Goal: Transaction & Acquisition: Obtain resource

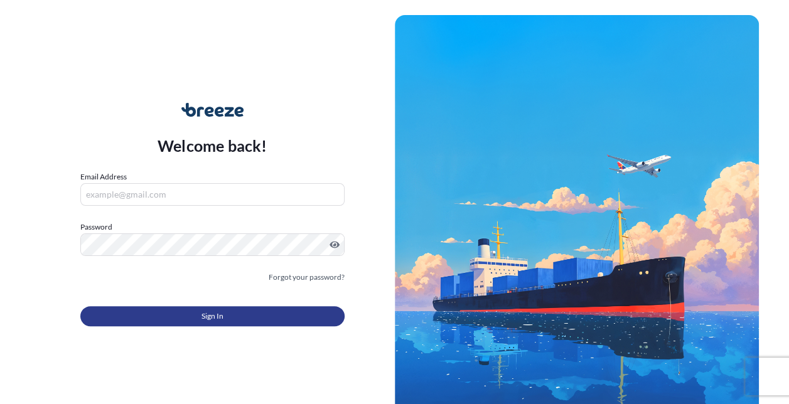
type input "[EMAIL_ADDRESS][PERSON_NAME][DOMAIN_NAME]"
click at [236, 321] on button "Sign In" at bounding box center [212, 316] width 264 height 20
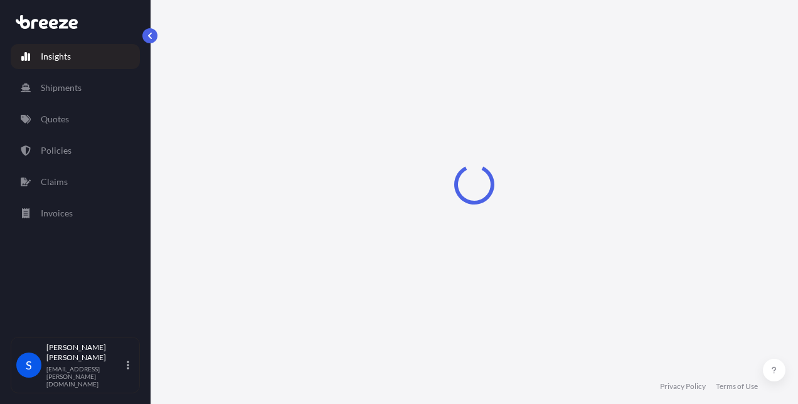
select select "2025"
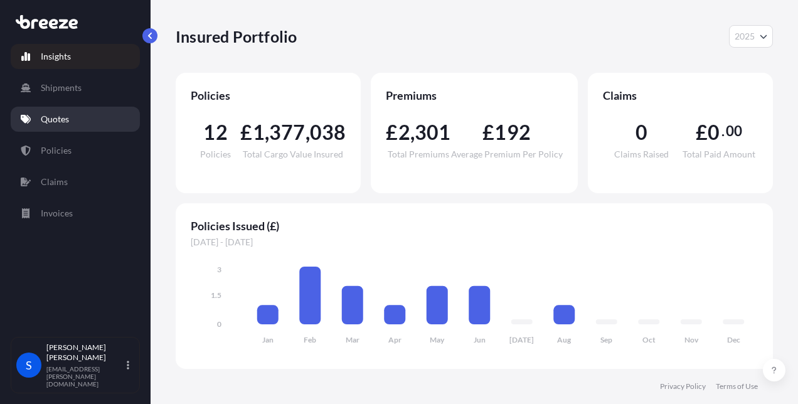
click at [53, 115] on p "Quotes" at bounding box center [55, 119] width 28 height 13
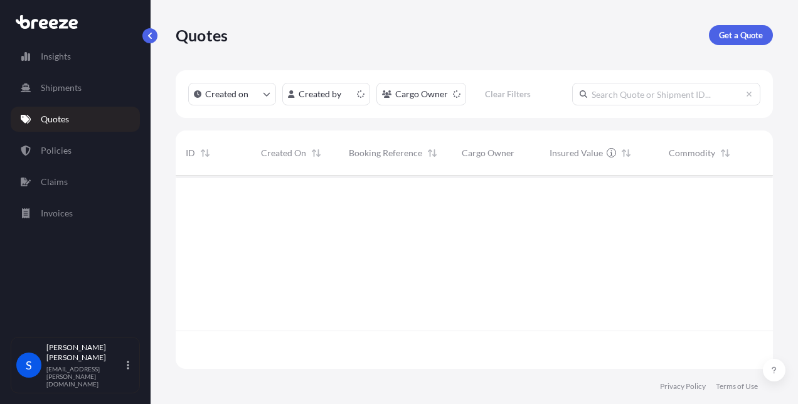
scroll to position [191, 587]
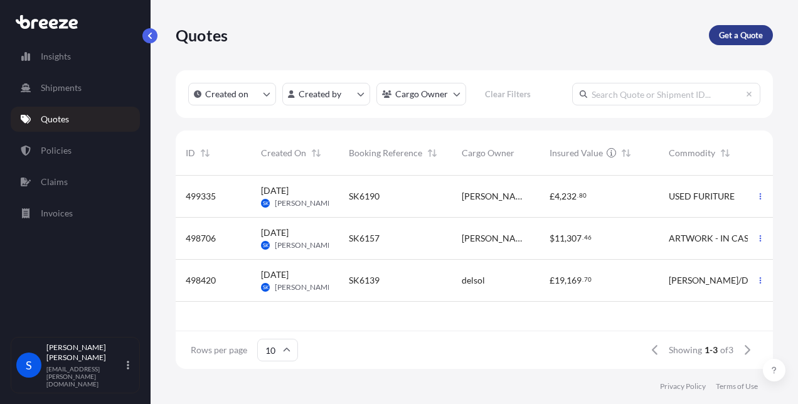
click at [726, 35] on p "Get a Quote" at bounding box center [741, 35] width 44 height 13
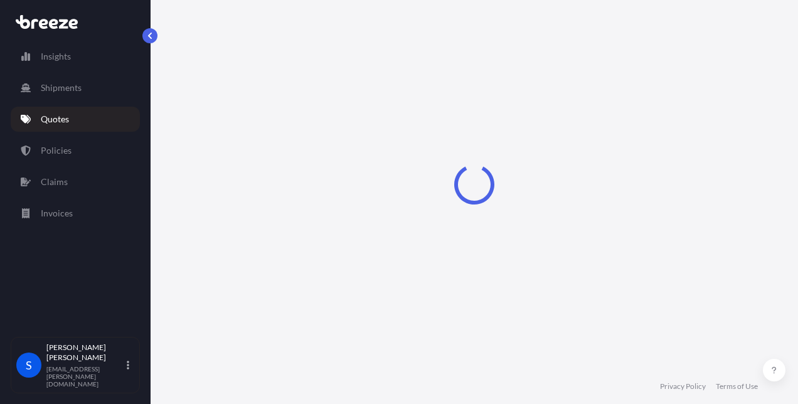
scroll to position [20, 0]
select select "Road"
select select "Sea"
select select "1"
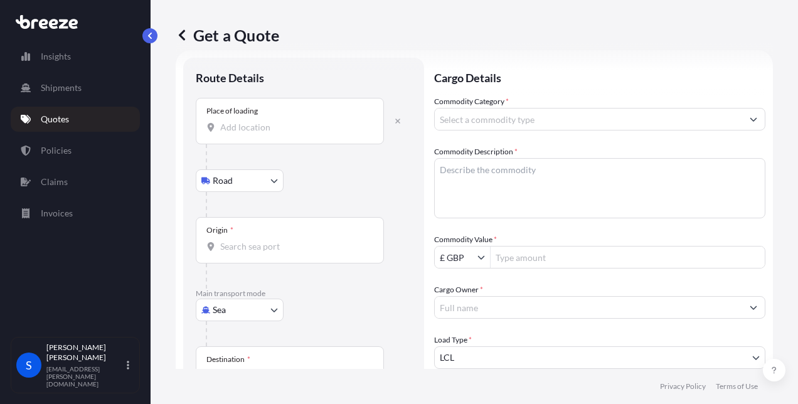
click at [249, 123] on input "Place of loading" at bounding box center [294, 127] width 148 height 13
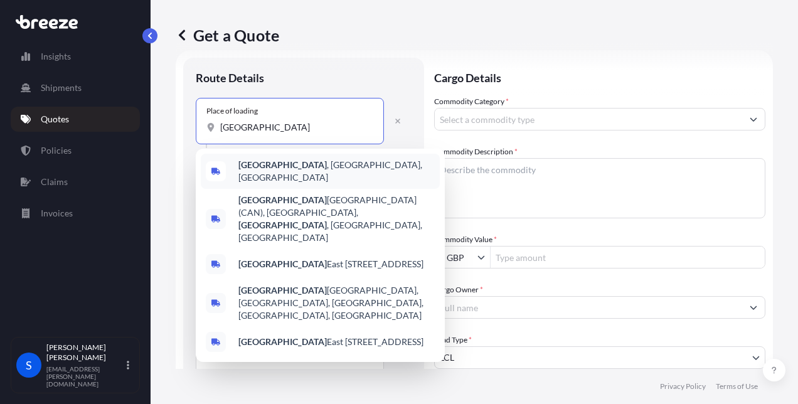
click at [247, 169] on b "[GEOGRAPHIC_DATA]" at bounding box center [282, 164] width 88 height 11
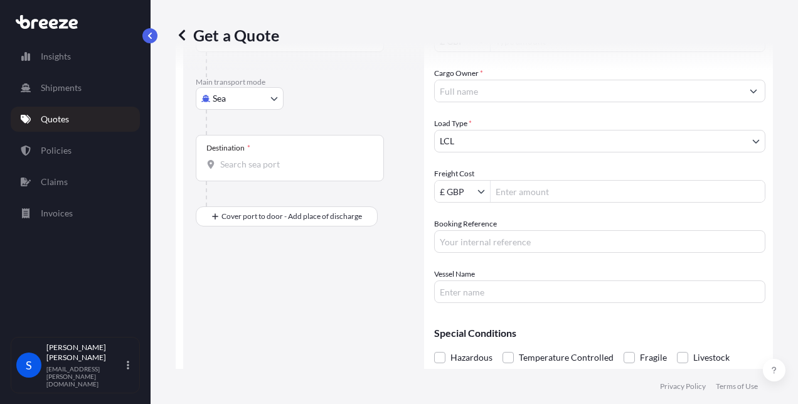
scroll to position [280, 0]
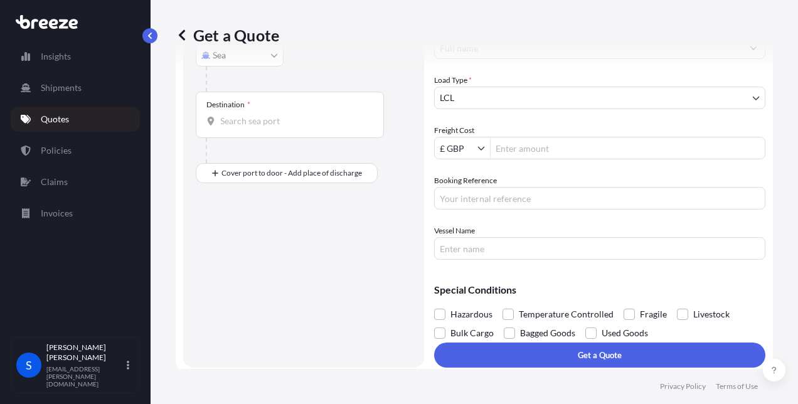
type input "[GEOGRAPHIC_DATA], [GEOGRAPHIC_DATA], [GEOGRAPHIC_DATA]"
click at [228, 51] on div "Get a Quote" at bounding box center [474, 35] width 597 height 70
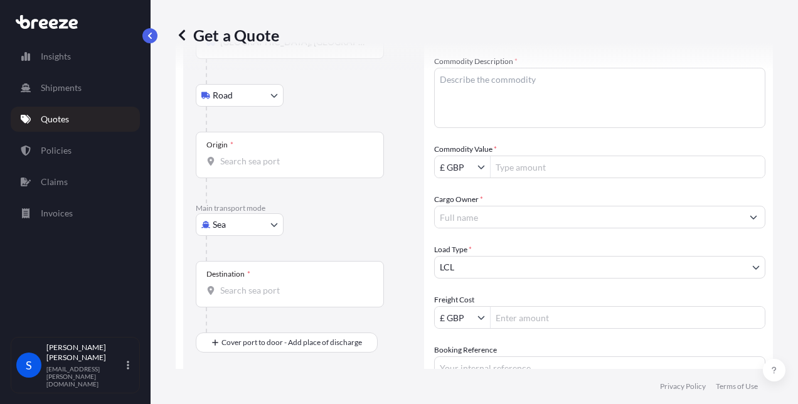
scroll to position [102, 0]
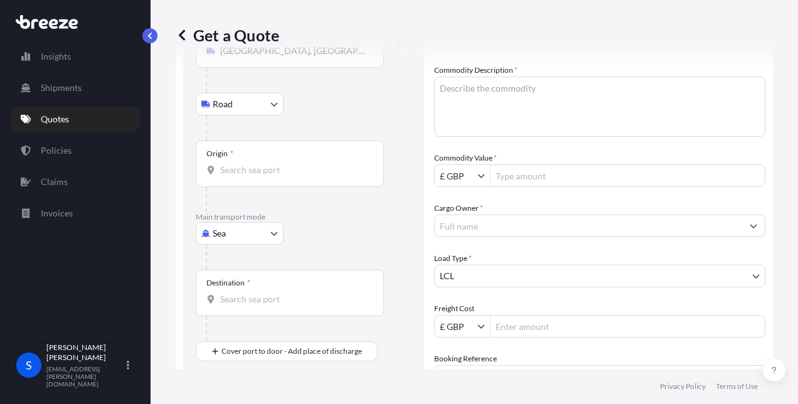
click at [264, 235] on body "1 option available. 0 options available. 5 options available. 2 options availab…" at bounding box center [399, 202] width 798 height 404
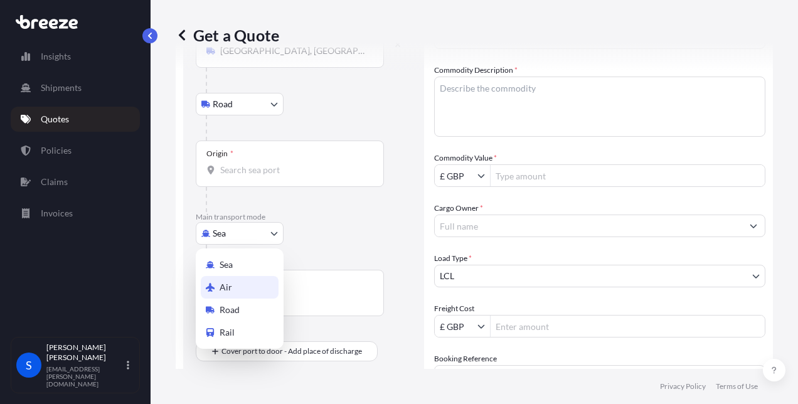
click at [226, 284] on span "Air" at bounding box center [226, 287] width 13 height 13
select select "Air"
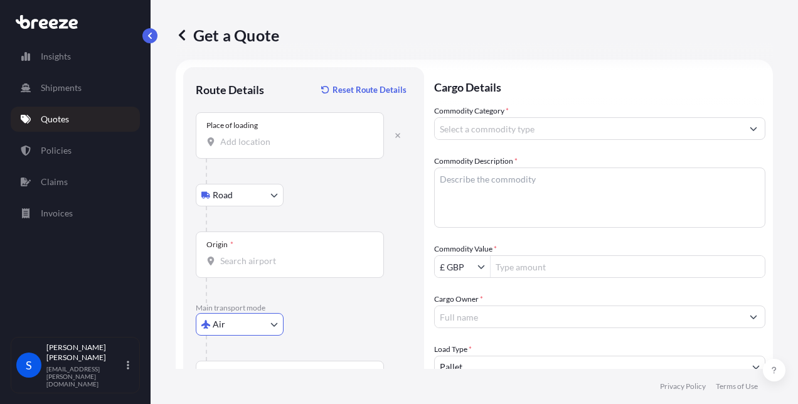
scroll to position [0, 0]
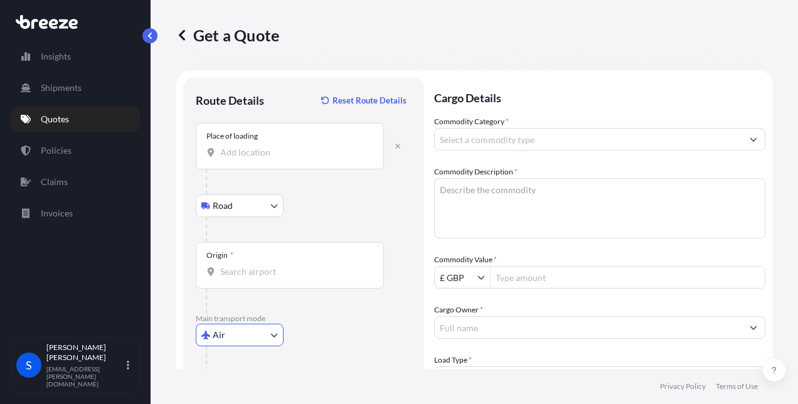
click at [230, 147] on input "Place of loading" at bounding box center [294, 152] width 148 height 13
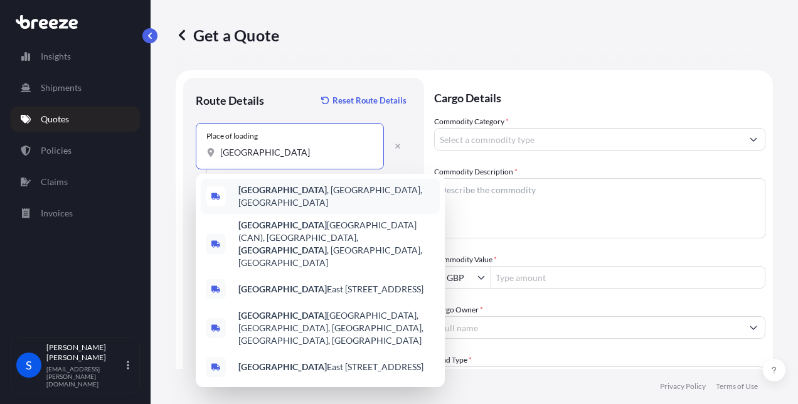
click at [282, 189] on b "[GEOGRAPHIC_DATA]" at bounding box center [282, 189] width 88 height 11
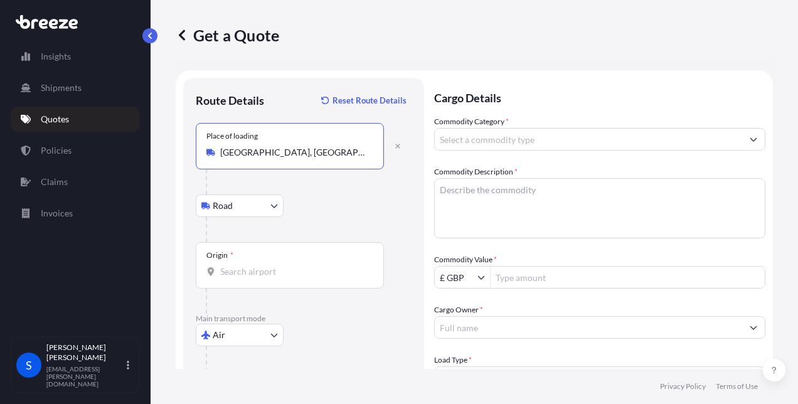
type input "[GEOGRAPHIC_DATA], [GEOGRAPHIC_DATA], [GEOGRAPHIC_DATA]"
click at [232, 267] on input "Origin *" at bounding box center [294, 271] width 148 height 13
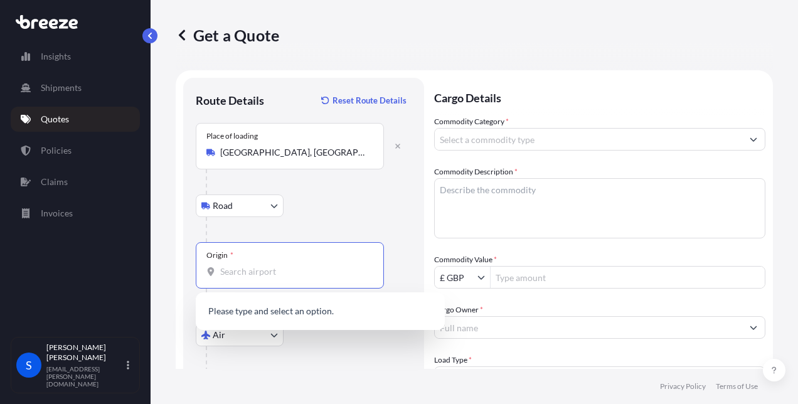
click at [244, 267] on input "Origin * Please select an origin" at bounding box center [294, 271] width 148 height 13
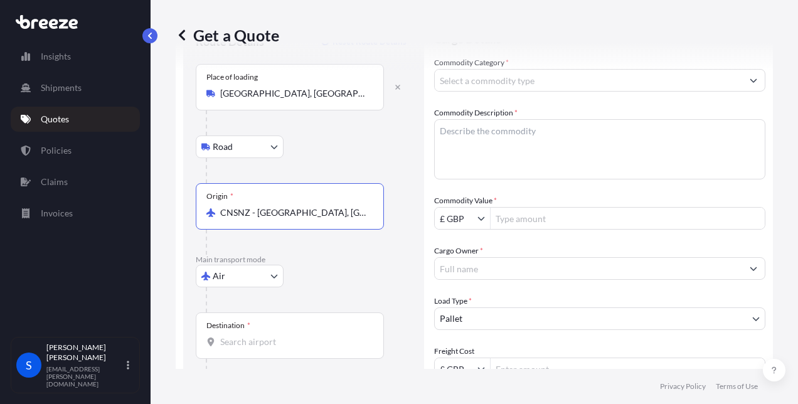
scroll to position [200, 0]
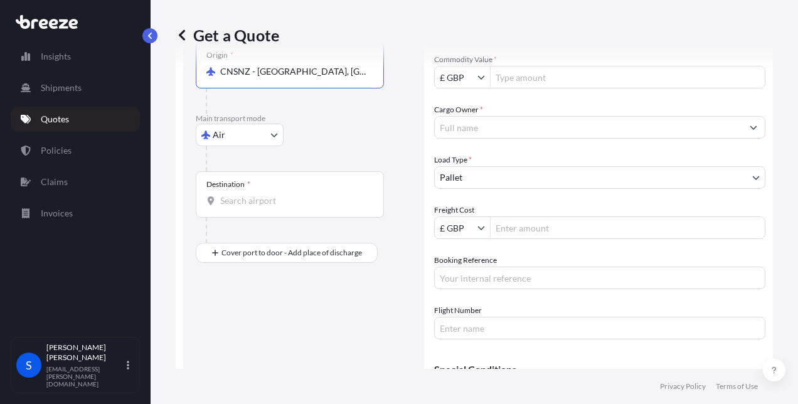
type input "CNSNZ - [GEOGRAPHIC_DATA], [GEOGRAPHIC_DATA]"
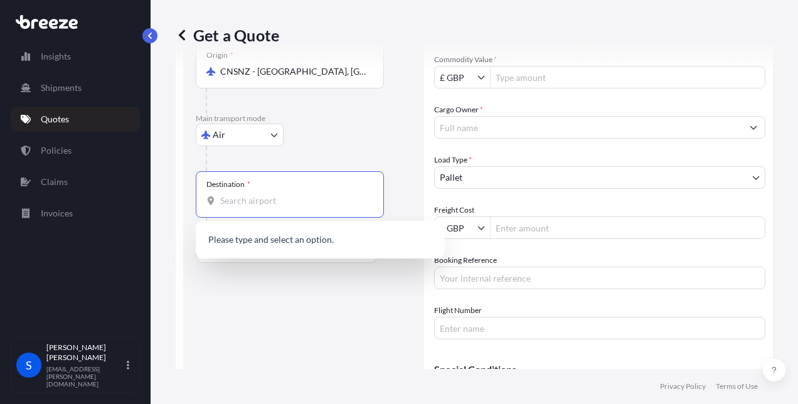
click at [247, 203] on input "Destination *" at bounding box center [294, 200] width 148 height 13
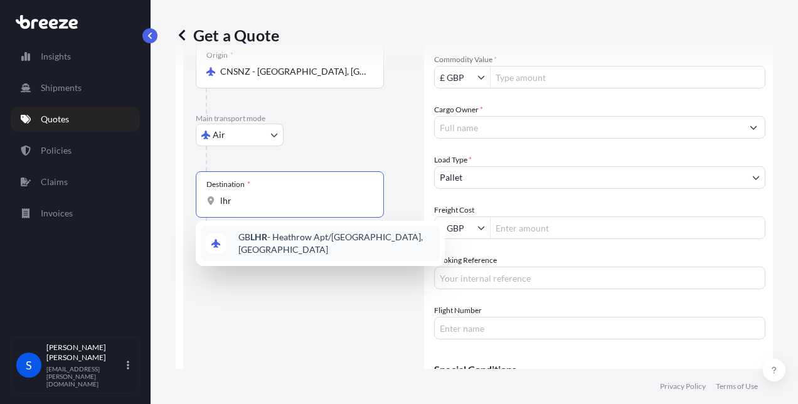
click at [264, 230] on div "GB LHR - Heathrow Apt/[GEOGRAPHIC_DATA], [GEOGRAPHIC_DATA]" at bounding box center [320, 243] width 239 height 35
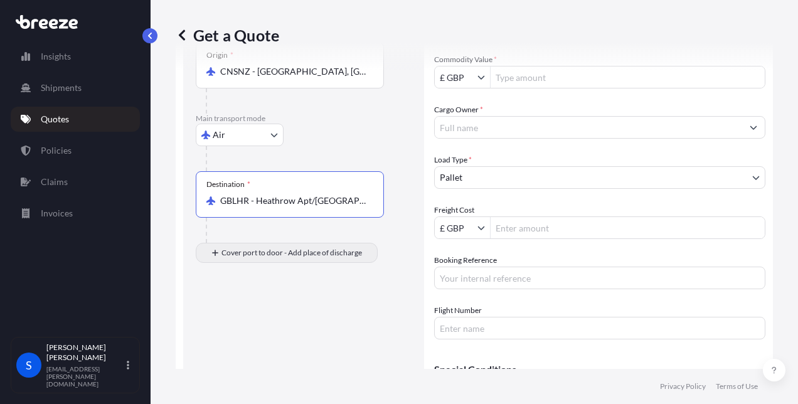
type input "GBLHR - Heathrow Apt/[GEOGRAPHIC_DATA], [GEOGRAPHIC_DATA]"
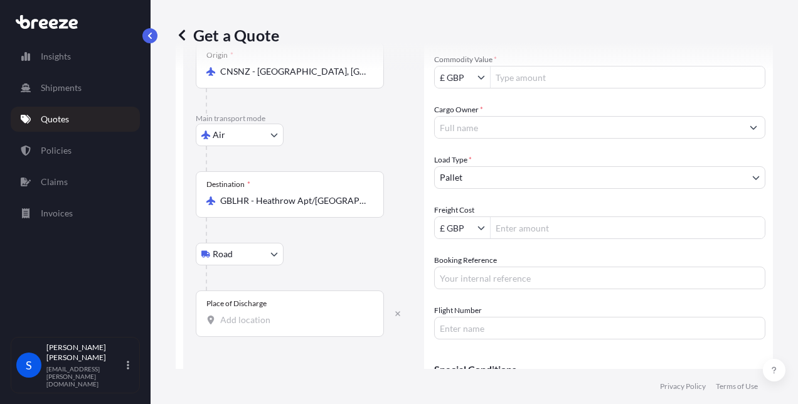
click at [234, 309] on div "Place of Discharge" at bounding box center [290, 313] width 188 height 46
click at [234, 314] on input "Place of Discharge" at bounding box center [294, 320] width 148 height 13
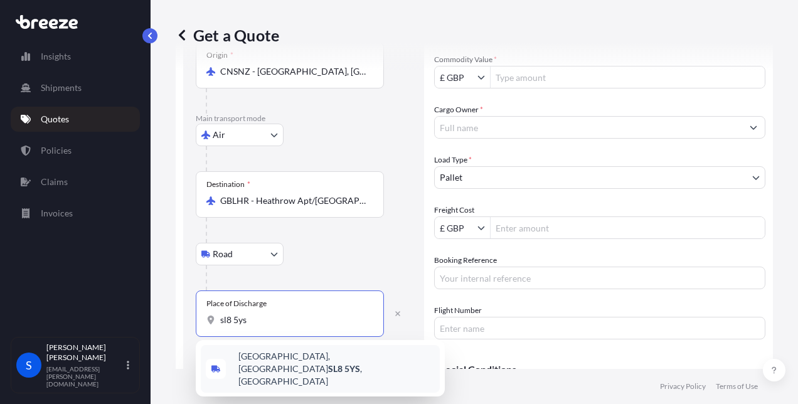
click at [270, 374] on span "[STREET_ADDRESS]" at bounding box center [336, 369] width 196 height 38
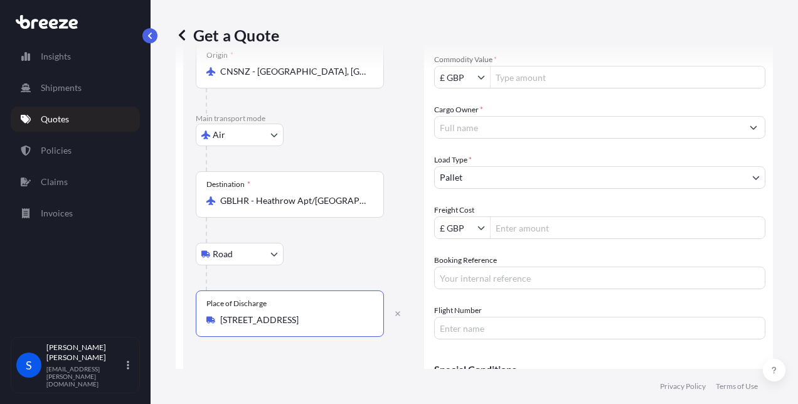
type input "[STREET_ADDRESS]"
click at [521, 72] on input "Commodity Value *" at bounding box center [628, 77] width 274 height 23
click at [456, 77] on input "£ GBP" at bounding box center [456, 77] width 43 height 23
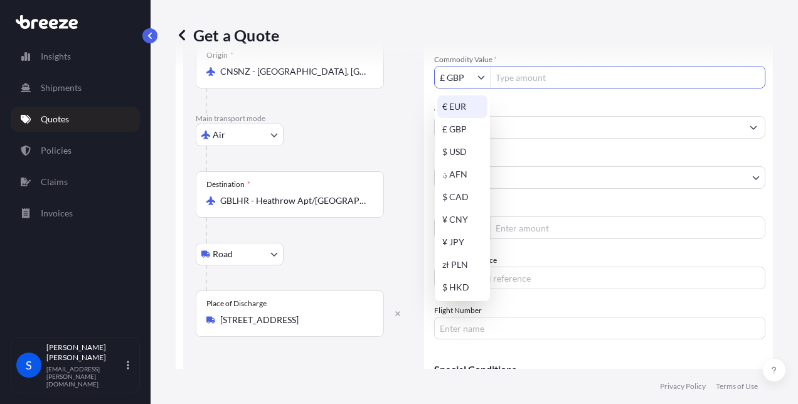
click at [452, 108] on div "€ EUR" at bounding box center [462, 106] width 50 height 23
type input "€ EUR"
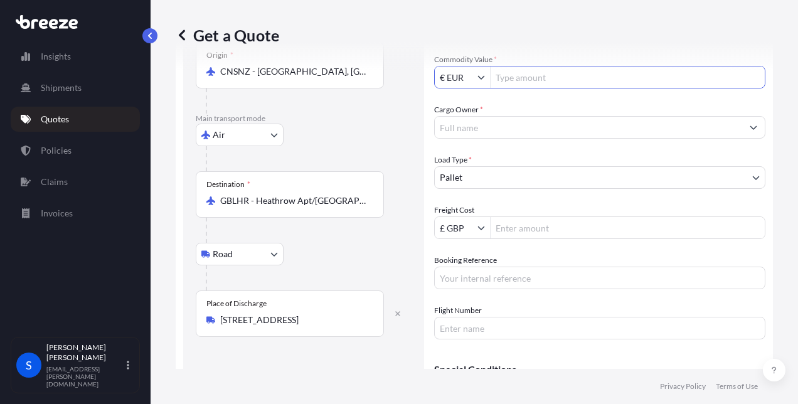
click at [528, 75] on input "Commodity Value *" at bounding box center [628, 77] width 274 height 23
click at [523, 77] on input "Commodity Value *" at bounding box center [628, 77] width 274 height 23
click at [506, 78] on input "Commodity Value *" at bounding box center [628, 77] width 274 height 23
type input "39,467.28"
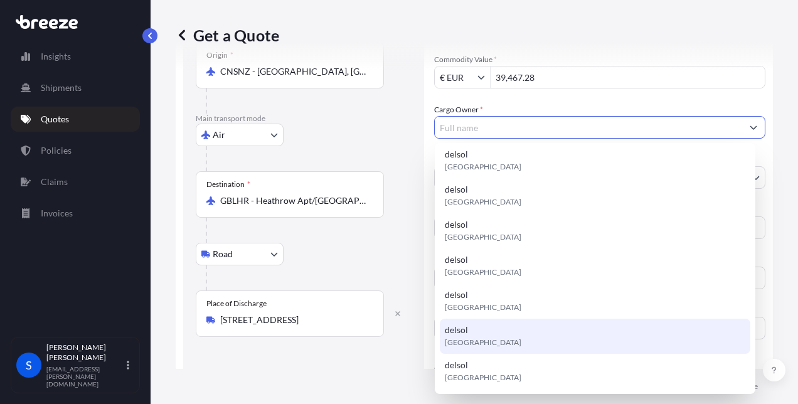
scroll to position [0, 0]
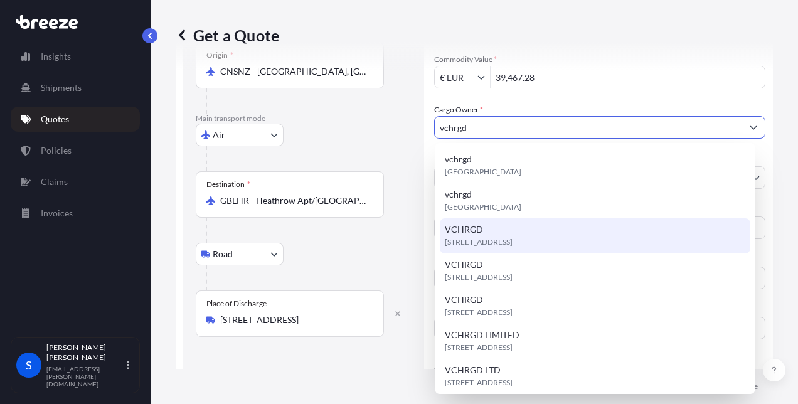
click at [491, 238] on span "[STREET_ADDRESS]" at bounding box center [479, 242] width 68 height 13
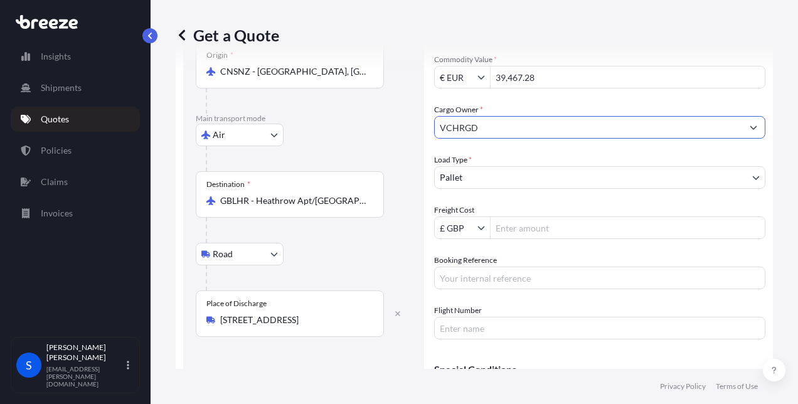
type input "VCHRGD"
click at [506, 226] on input "Freight Cost" at bounding box center [628, 227] width 274 height 23
click at [536, 229] on input "Freight Cost" at bounding box center [628, 227] width 274 height 23
type input "3,705"
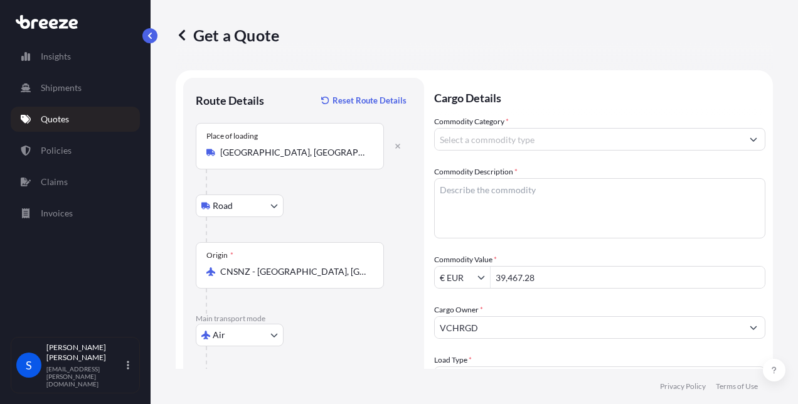
type input "UK.00206"
click at [531, 142] on input "Commodity Category *" at bounding box center [588, 139] width 307 height 23
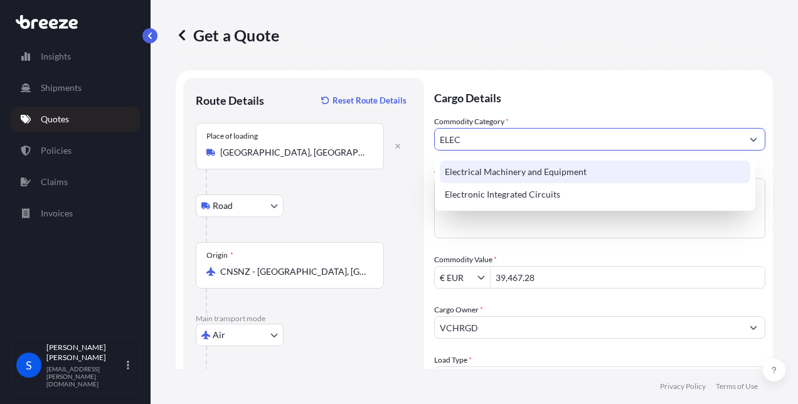
click at [513, 168] on div "Electrical Machinery and Equipment" at bounding box center [595, 172] width 311 height 23
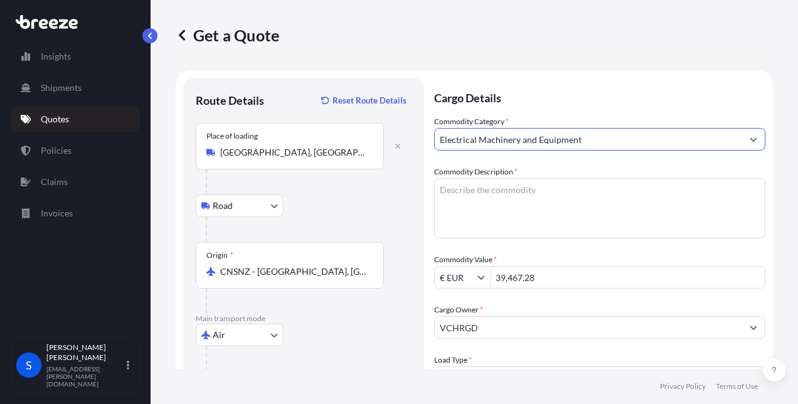
type input "Electrical Machinery and Equipment"
click at [471, 189] on textarea "Commodity Description *" at bounding box center [599, 208] width 331 height 60
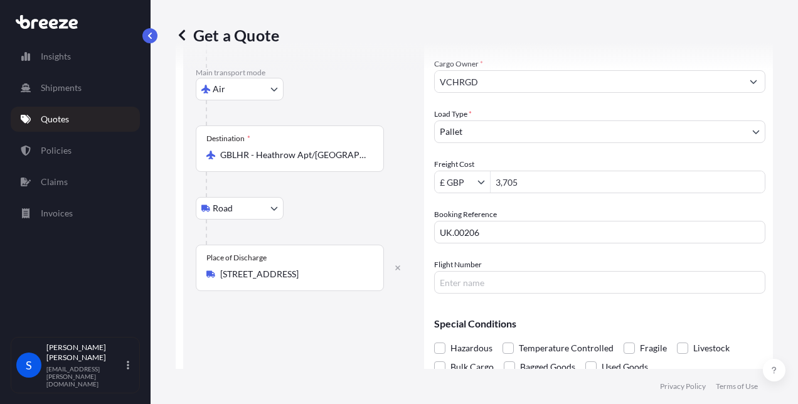
scroll to position [286, 0]
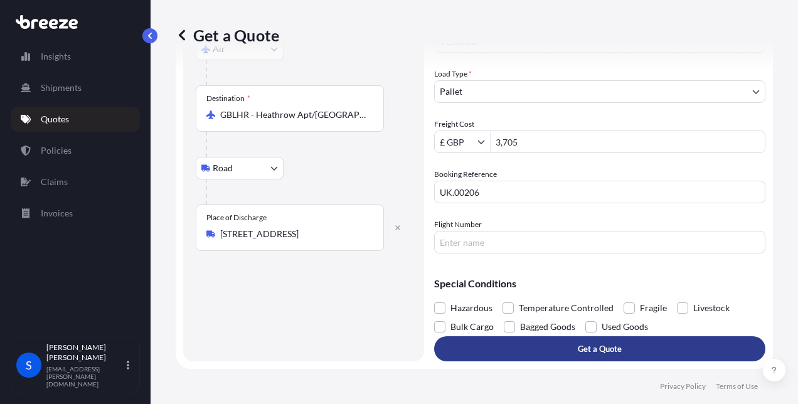
type textarea "EV CHARGERS"
click at [552, 345] on button "Get a Quote" at bounding box center [599, 348] width 331 height 25
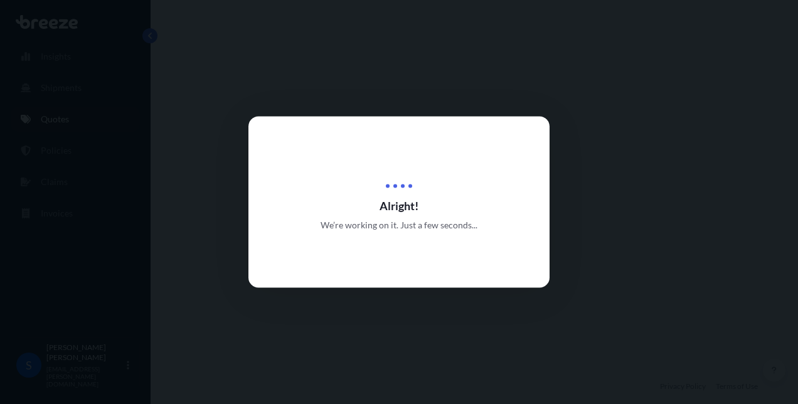
select select "Road"
select select "Air"
select select "Road"
select select "1"
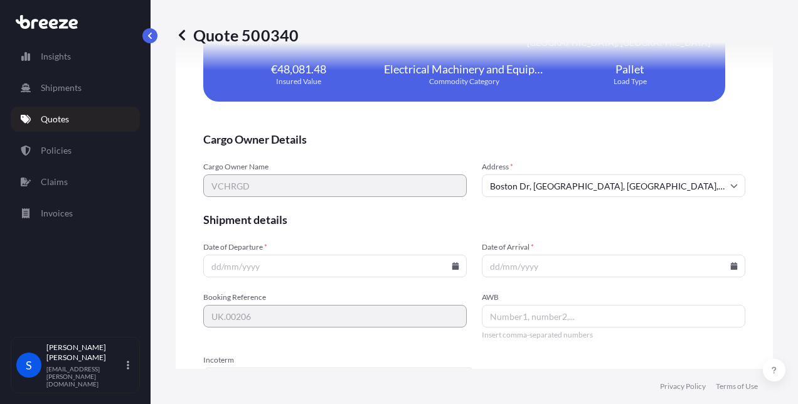
scroll to position [2688, 0]
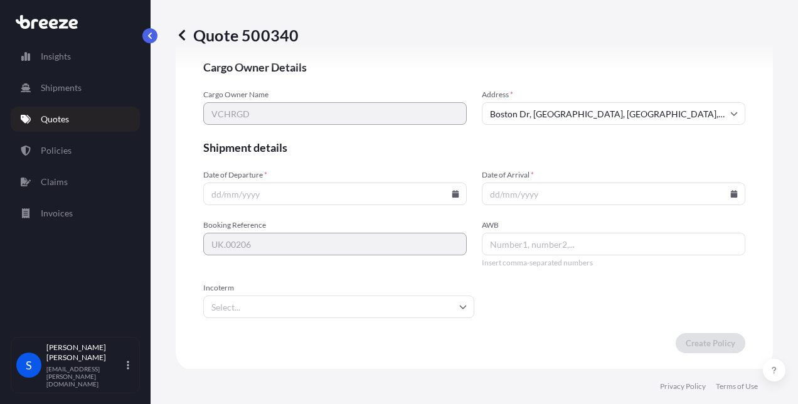
click at [280, 193] on input "Date of Departure *" at bounding box center [335, 194] width 264 height 23
drag, startPoint x: 446, startPoint y: 189, endPoint x: 454, endPoint y: 189, distance: 8.2
click at [449, 189] on div at bounding box center [335, 194] width 264 height 23
click at [454, 189] on input "Date of Departure *" at bounding box center [335, 194] width 264 height 23
click at [452, 192] on icon at bounding box center [456, 194] width 8 height 8
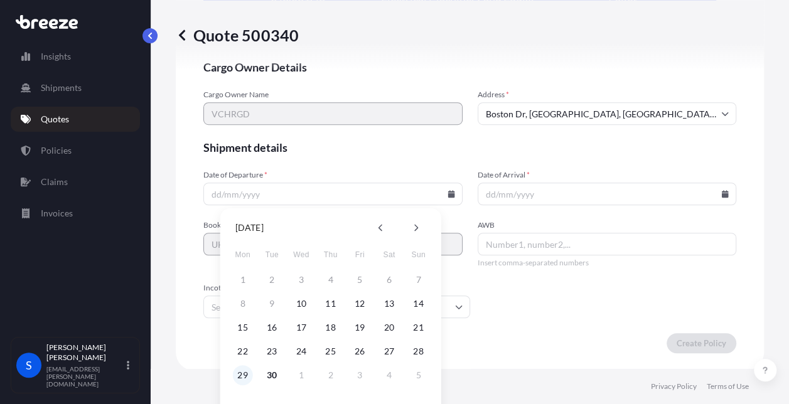
click at [244, 376] on button "29" at bounding box center [243, 375] width 20 height 20
type input "[DATE]"
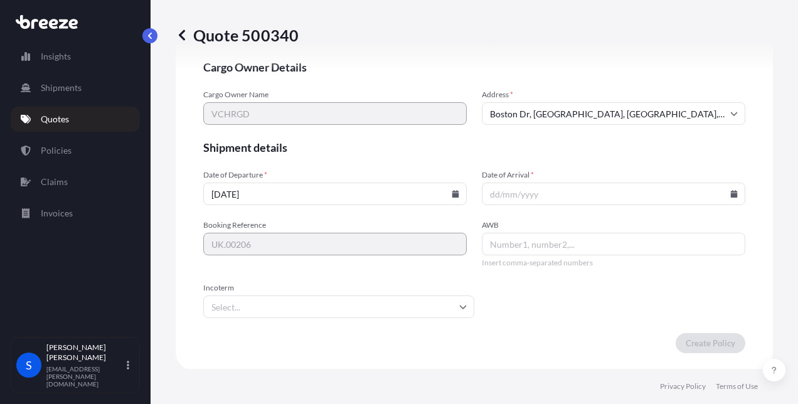
click at [731, 192] on icon at bounding box center [734, 194] width 7 height 8
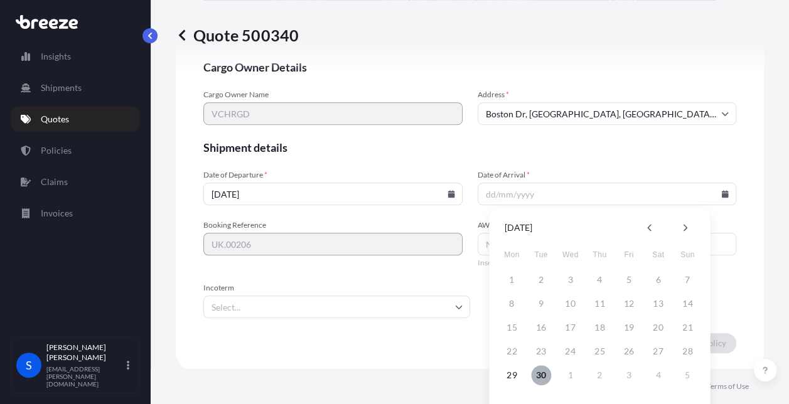
click at [541, 378] on button "30" at bounding box center [541, 375] width 20 height 20
type input "[DATE]"
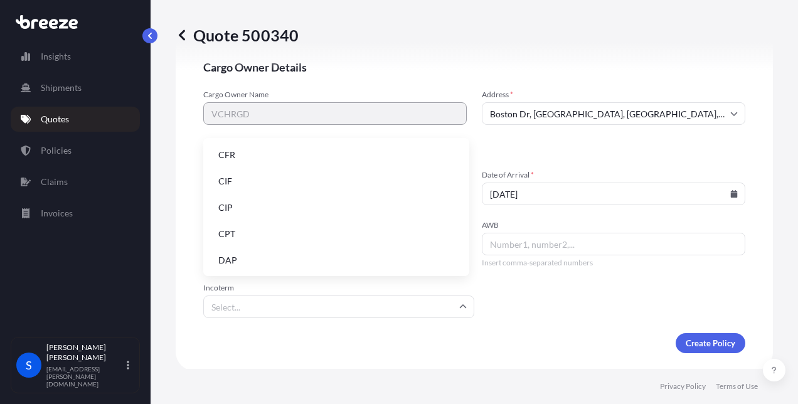
click at [281, 304] on input "Incoterm" at bounding box center [338, 307] width 271 height 23
click at [242, 205] on li "EXW" at bounding box center [336, 198] width 256 height 24
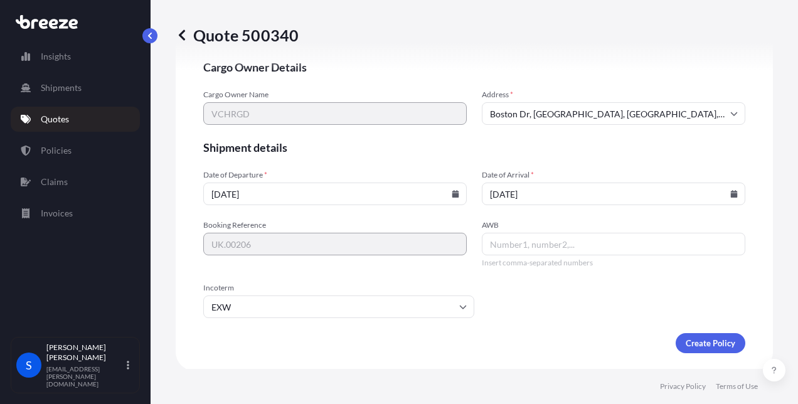
click at [513, 240] on input "AWB" at bounding box center [614, 244] width 264 height 23
click at [563, 246] on input "AWB" at bounding box center [614, 244] width 264 height 23
type input "18043186776"
